Goal: Information Seeking & Learning: Learn about a topic

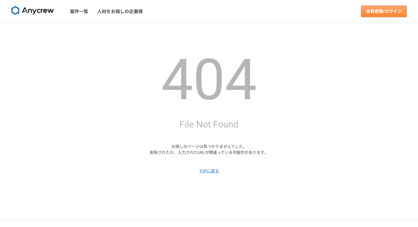
click at [389, 12] on link "会員登録/ログイン" at bounding box center [383, 11] width 45 height 11
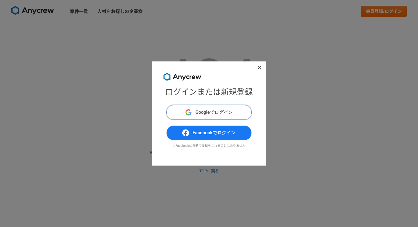
click at [220, 110] on span "Googleでログイン" at bounding box center [213, 112] width 37 height 7
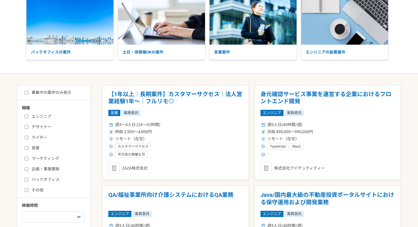
scroll to position [78, 0]
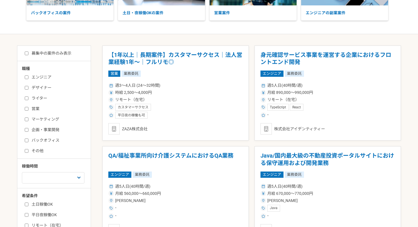
click at [25, 129] on input "企画・事業開発" at bounding box center [27, 130] width 4 height 4
checkbox input "true"
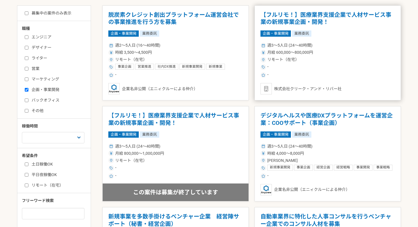
scroll to position [115, 0]
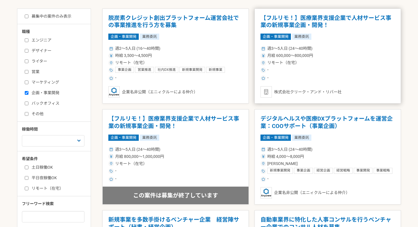
click at [288, 24] on h1 "【フルリモ！】医療業界支援企業で人材サービス事業の新規事業企画・開発！" at bounding box center [327, 21] width 134 height 14
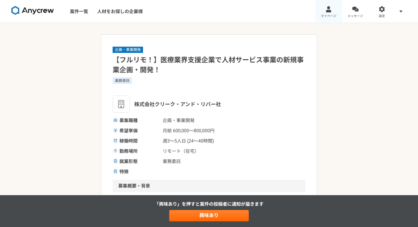
click at [330, 10] on div at bounding box center [328, 9] width 7 height 7
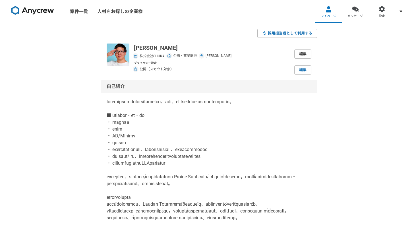
click at [297, 53] on link "編集" at bounding box center [302, 53] width 17 height 9
select select "13"
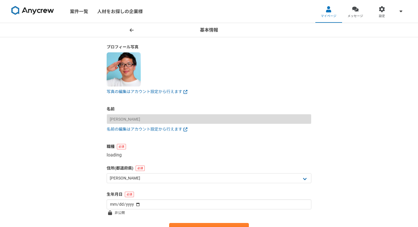
select select "6"
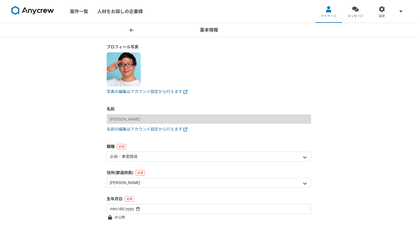
click at [130, 26] on header "基本情報" at bounding box center [209, 30] width 418 height 14
click at [131, 29] on icon at bounding box center [132, 30] width 4 height 5
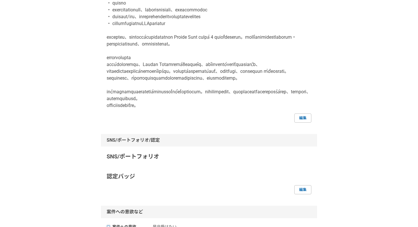
scroll to position [169, 0]
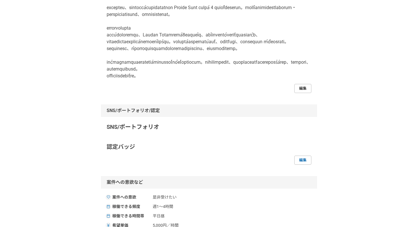
click at [299, 93] on link "編集" at bounding box center [302, 88] width 17 height 9
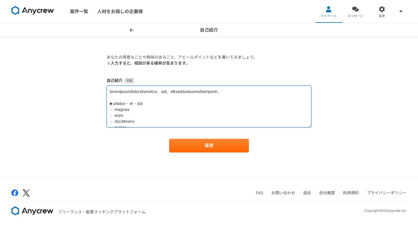
drag, startPoint x: 224, startPoint y: 91, endPoint x: 106, endPoint y: 90, distance: 118.2
click at [106, 90] on section "あなたの得意なことや興味のあること、アピールポイントなどを書いてみましょう。 ※入力すると、相談が来る確率が高まります。 自己紹介 保存" at bounding box center [209, 103] width 216 height 98
drag, startPoint x: 182, startPoint y: 92, endPoint x: 226, endPoint y: 92, distance: 43.8
click at [226, 92] on textarea at bounding box center [209, 107] width 205 height 42
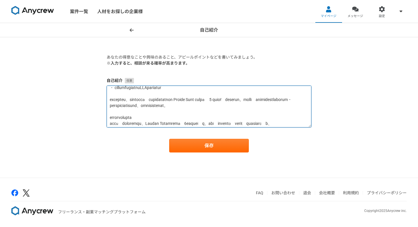
scroll to position [60, 0]
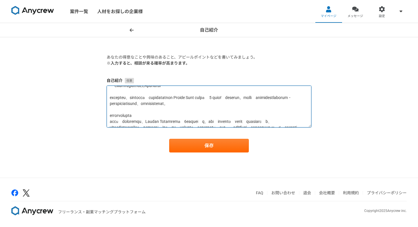
drag, startPoint x: 156, startPoint y: 103, endPoint x: 146, endPoint y: 103, distance: 10.2
click at [145, 103] on textarea at bounding box center [209, 107] width 205 height 42
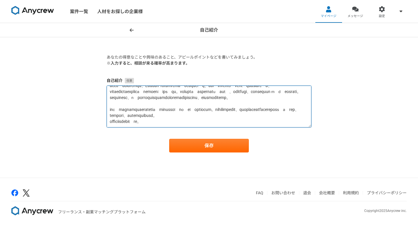
scroll to position [119, 0]
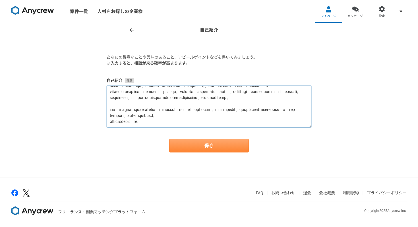
type textarea "様々な企業様の事業開発などのお手伝いをしております。通販業界、医療業界、食品製造業界、ゲーム業界など。 ■ 得意とする経験・分野・スキル ・ 新規事業開発 ・…"
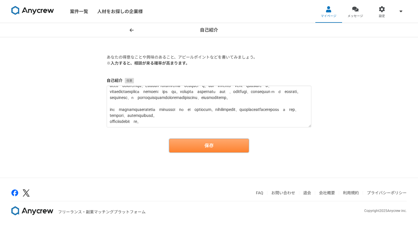
click at [192, 147] on button "保存" at bounding box center [209, 146] width 80 height 14
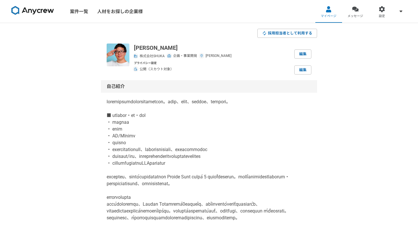
click at [48, 13] on img at bounding box center [32, 10] width 43 height 9
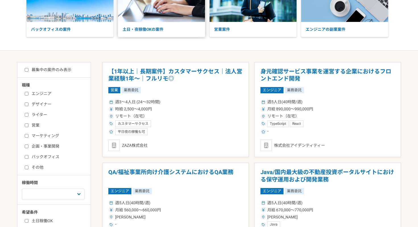
scroll to position [73, 0]
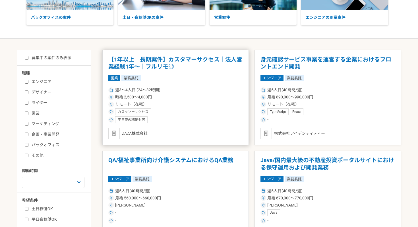
click at [174, 61] on h1 "【1年以上｜長期案件】カスタマーサクセス｜法人営業経験1年〜｜フルリモ◎" at bounding box center [175, 63] width 134 height 14
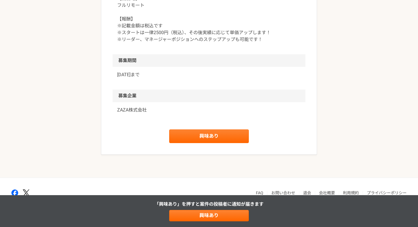
scroll to position [707, 0]
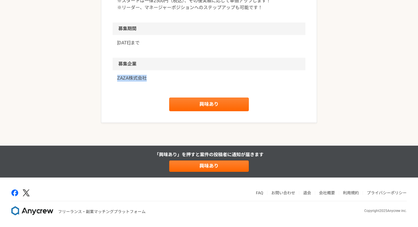
drag, startPoint x: 113, startPoint y: 120, endPoint x: 145, endPoint y: 120, distance: 32.4
click at [145, 93] on div "ZAZA株式会社" at bounding box center [209, 81] width 193 height 23
copy p "ZAZA株式会社"
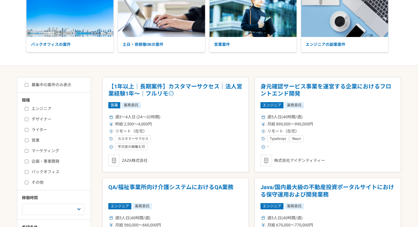
scroll to position [56, 0]
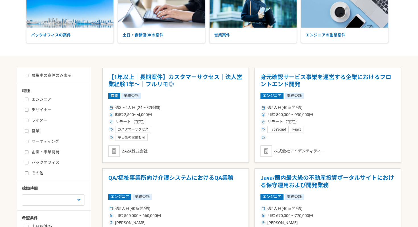
click at [25, 141] on input "マーケティング" at bounding box center [27, 141] width 4 height 4
checkbox input "true"
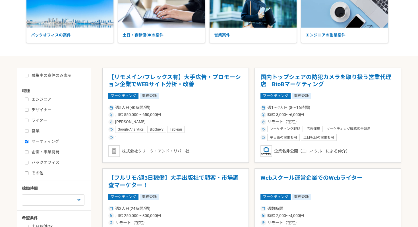
click at [26, 152] on input "企画・事業開発" at bounding box center [27, 152] width 4 height 4
checkbox input "true"
click at [26, 141] on input "マーケティング" at bounding box center [27, 141] width 4 height 4
checkbox input "false"
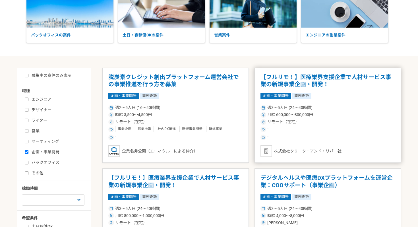
click at [316, 85] on h1 "【フルリモ！】医療業界支援企業で人材サービス事業の新規事業企画・開発！" at bounding box center [327, 81] width 134 height 14
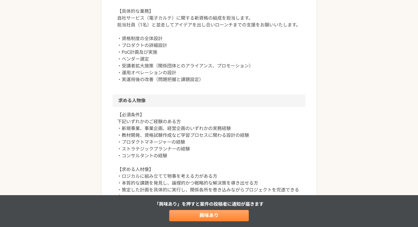
scroll to position [265, 0]
click at [201, 211] on link "興味あり" at bounding box center [209, 215] width 80 height 11
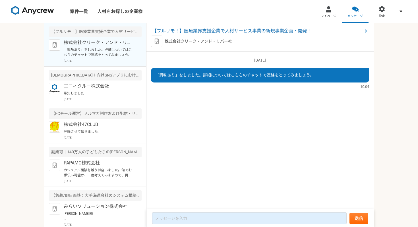
click at [44, 9] on img at bounding box center [32, 10] width 43 height 9
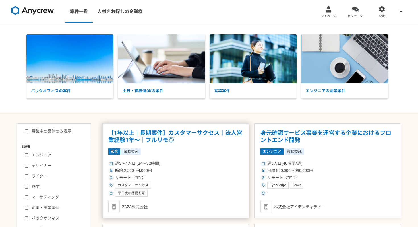
scroll to position [78, 0]
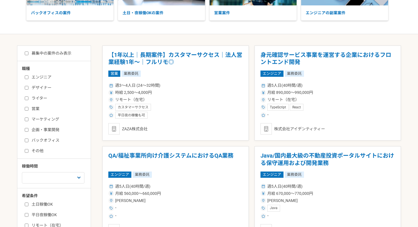
click at [29, 129] on label "企画・事業開発" at bounding box center [57, 130] width 65 height 6
click at [28, 129] on input "企画・事業開発" at bounding box center [27, 130] width 4 height 4
checkbox input "true"
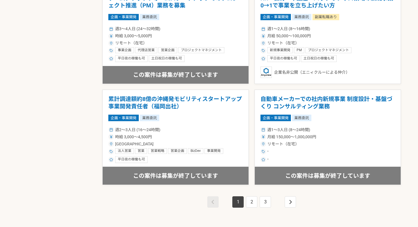
scroll to position [949, 0]
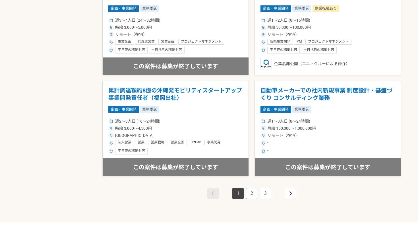
click at [251, 191] on link "2" at bounding box center [251, 193] width 11 height 11
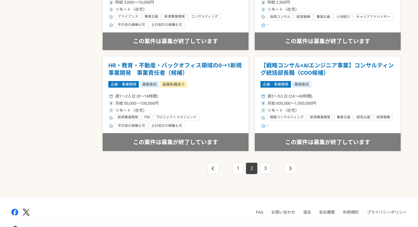
scroll to position [993, 0]
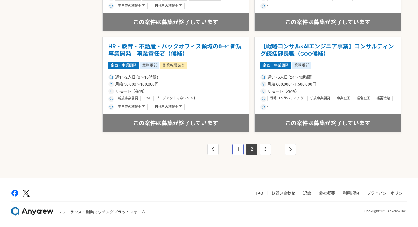
click at [237, 149] on link "1" at bounding box center [237, 148] width 11 height 11
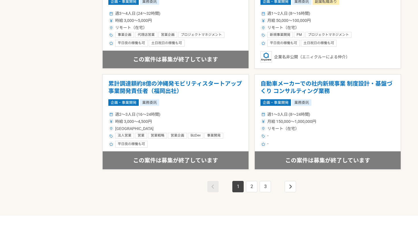
scroll to position [986, 0]
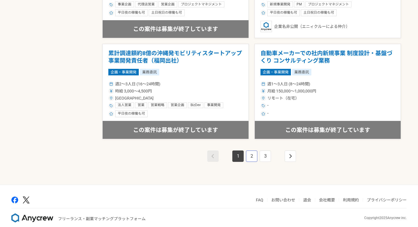
click at [249, 157] on link "2" at bounding box center [251, 155] width 11 height 11
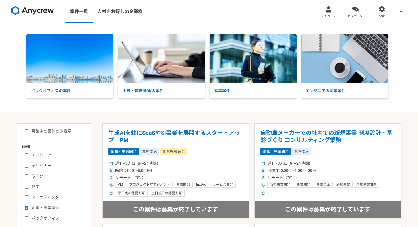
click at [26, 131] on input "募集中の案件のみ表示" at bounding box center [27, 131] width 4 height 4
checkbox input "true"
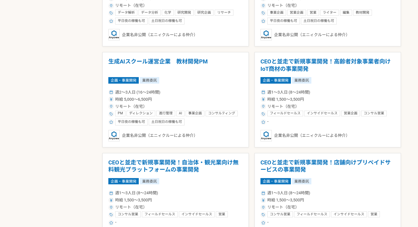
scroll to position [500, 0]
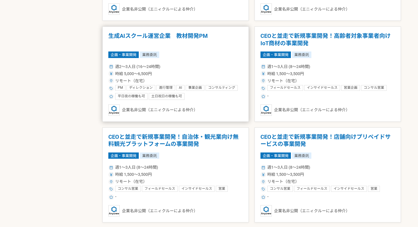
click at [174, 36] on h1 "生成AIスクール運営企業　教材開発PM" at bounding box center [175, 39] width 134 height 14
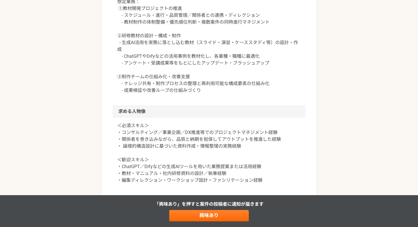
scroll to position [357, 0]
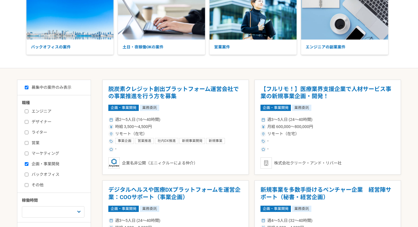
scroll to position [63, 0]
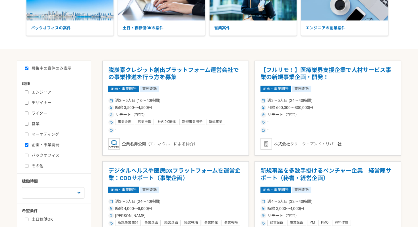
click at [26, 134] on input "マーケティング" at bounding box center [27, 134] width 4 height 4
checkbox input "true"
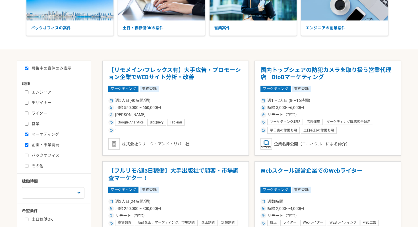
click at [26, 165] on input "その他" at bounding box center [27, 166] width 4 height 4
checkbox input "true"
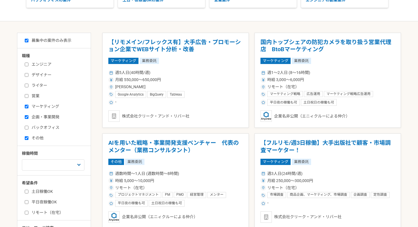
scroll to position [130, 0]
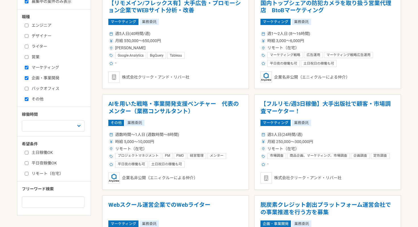
click at [27, 173] on input "リモート（在宅）" at bounding box center [27, 174] width 4 height 4
checkbox input "true"
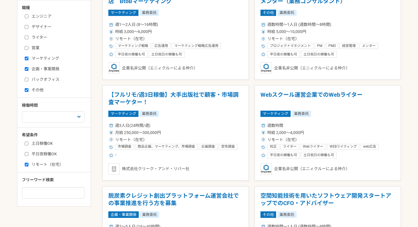
scroll to position [139, 0]
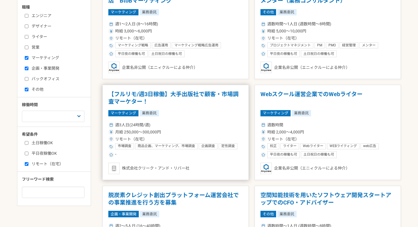
click at [174, 92] on h1 "【フルリモ/週3日稼働】大手出版社で顧客・市場調査マーケター！" at bounding box center [175, 98] width 134 height 14
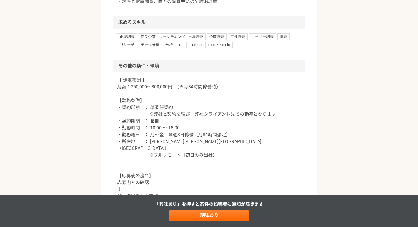
scroll to position [461, 0]
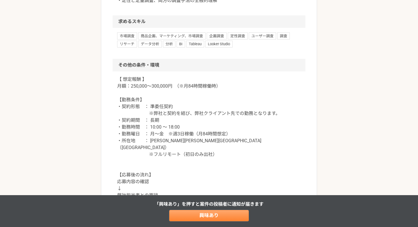
click at [202, 217] on link "興味あり" at bounding box center [209, 215] width 80 height 11
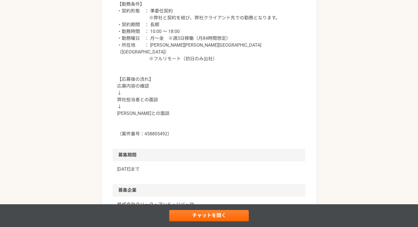
scroll to position [609, 0]
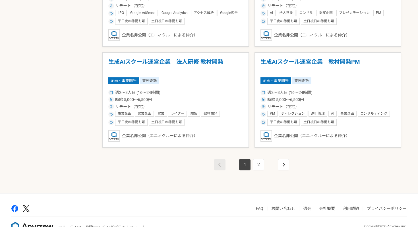
scroll to position [980, 0]
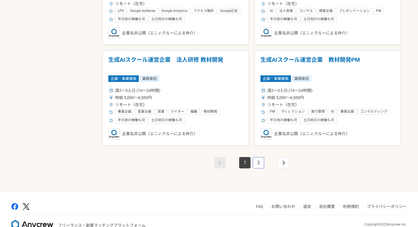
click at [255, 163] on link "2" at bounding box center [258, 162] width 11 height 11
